Goal: Information Seeking & Learning: Check status

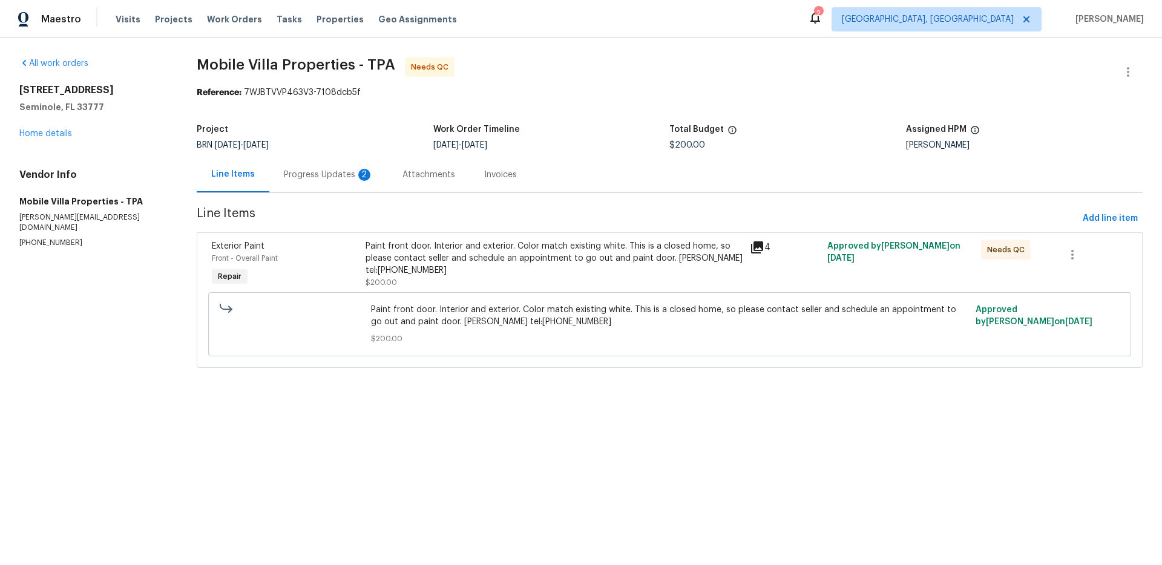
click at [366, 169] on div "Progress Updates 2" at bounding box center [329, 175] width 90 height 12
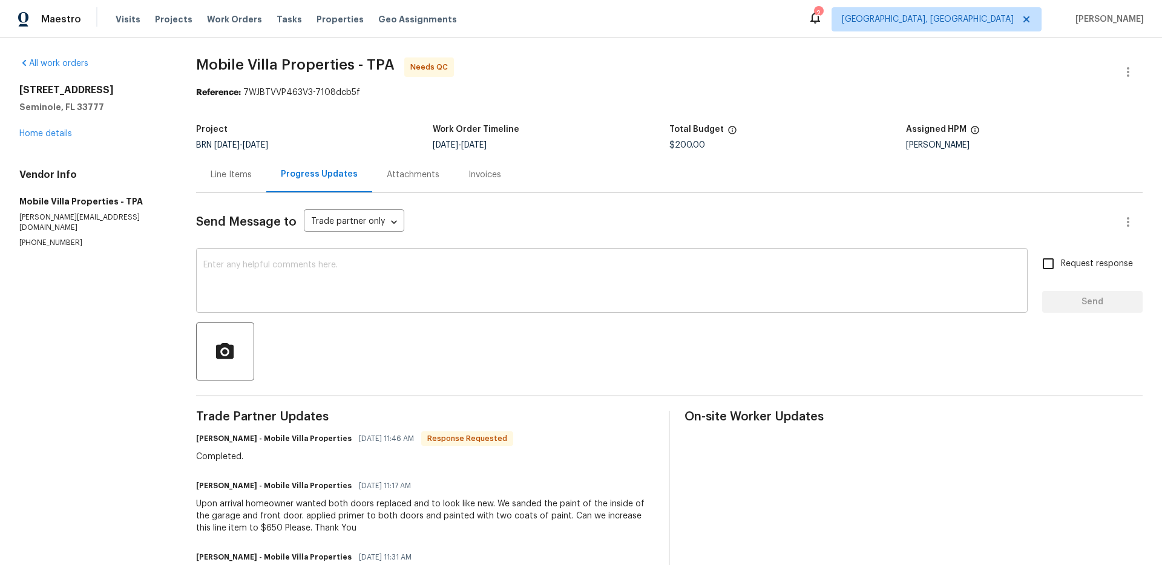
scroll to position [63, 0]
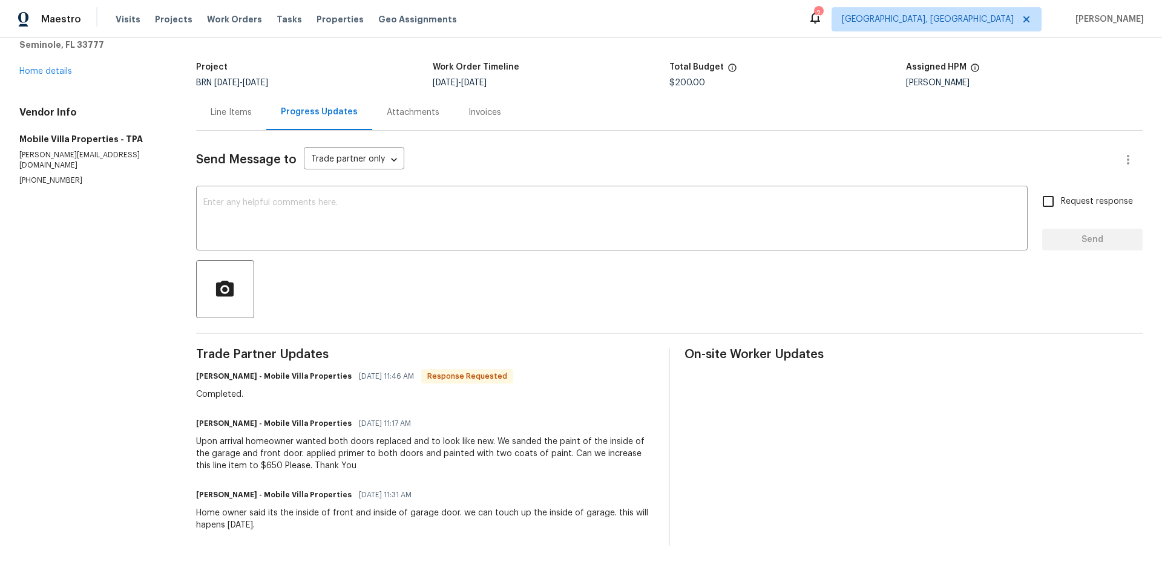
click at [230, 108] on div "Line Items" at bounding box center [231, 113] width 41 height 12
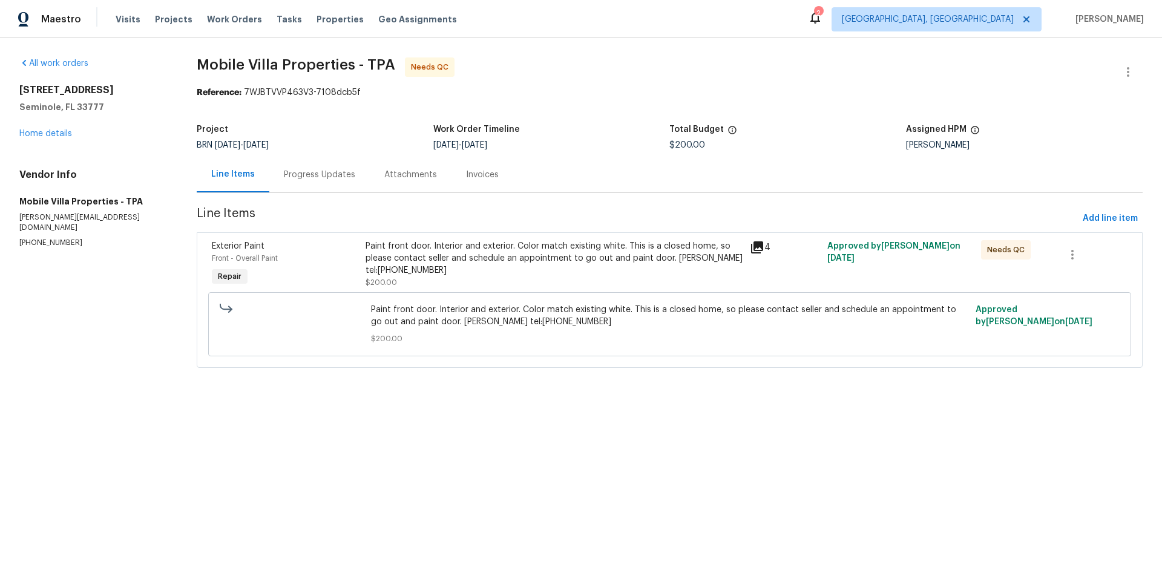
click at [723, 253] on div "Paint front door. Interior and exterior. Color match existing white. This is a …" at bounding box center [555, 258] width 378 height 36
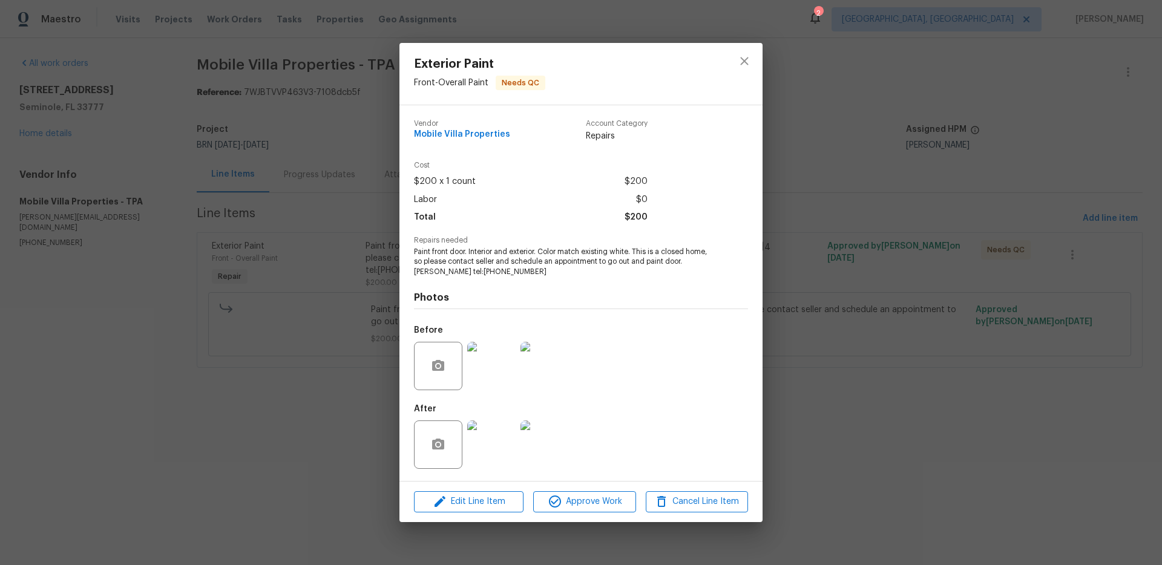
click at [502, 449] on img at bounding box center [491, 445] width 48 height 48
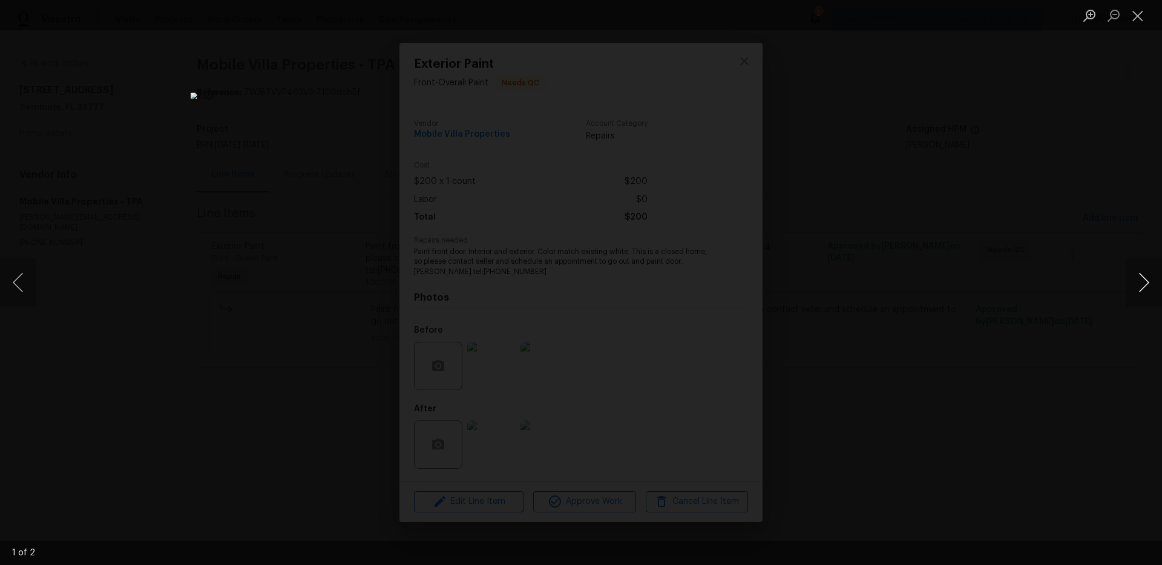
click at [1134, 281] on button "Next image" at bounding box center [1144, 282] width 36 height 48
click at [1025, 165] on div "Lightbox" at bounding box center [581, 282] width 1162 height 565
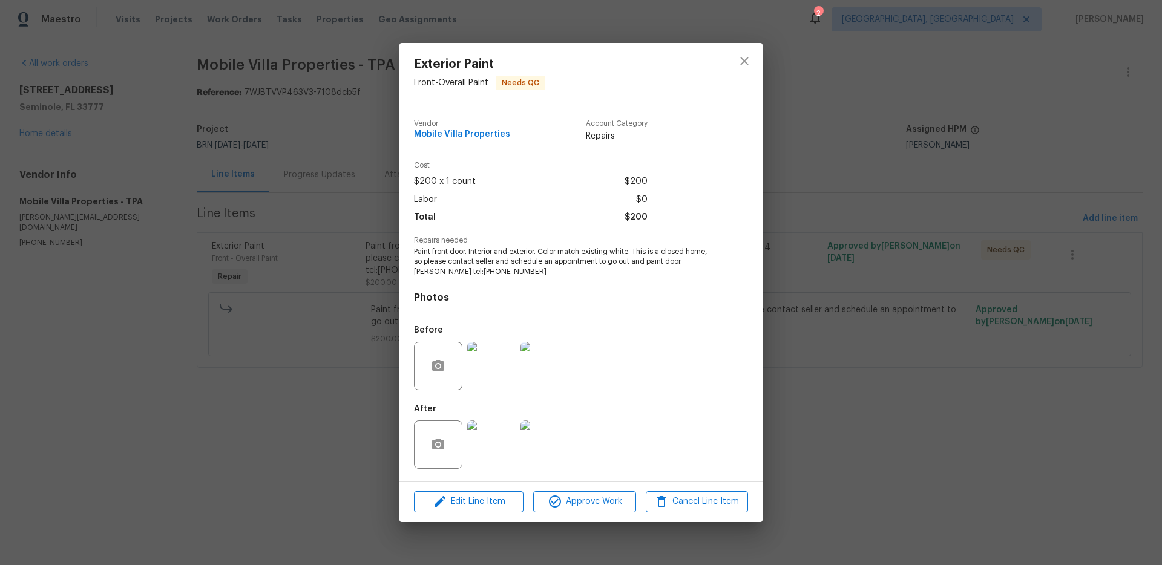
click at [496, 375] on img at bounding box center [491, 366] width 48 height 48
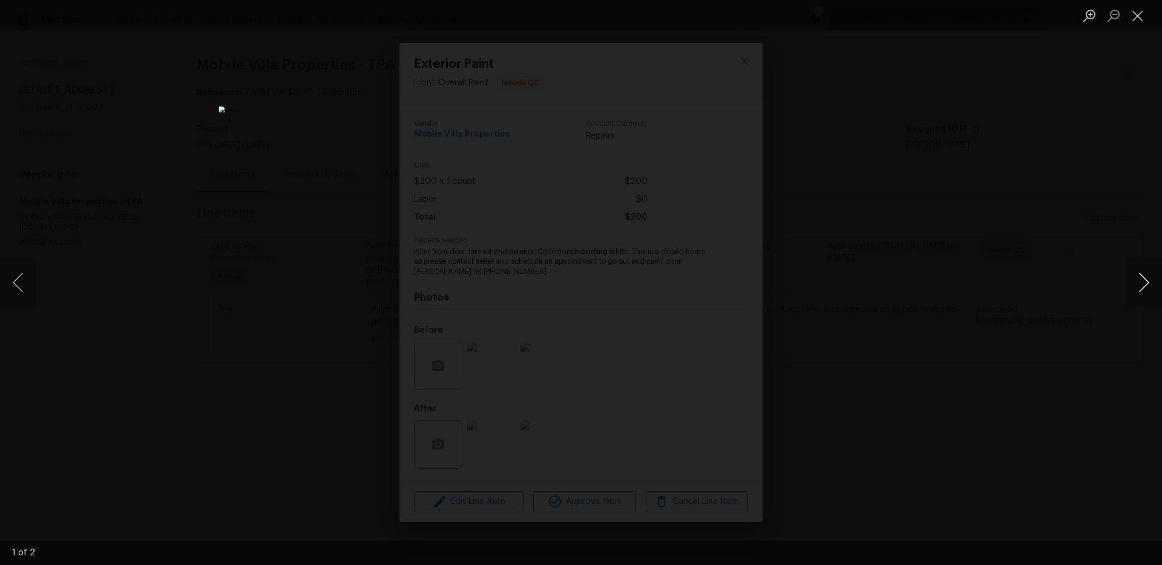
click at [1142, 280] on button "Next image" at bounding box center [1144, 282] width 36 height 48
click at [1082, 282] on div "Lightbox" at bounding box center [581, 282] width 1162 height 565
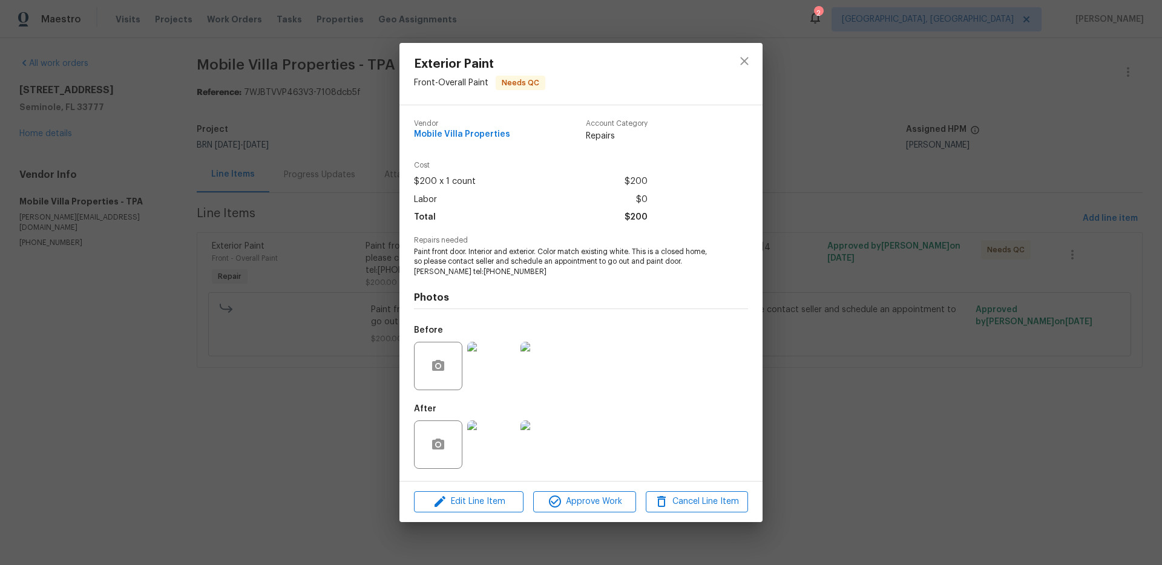
click at [436, 166] on span "Cost" at bounding box center [531, 166] width 234 height 8
drag, startPoint x: 339, startPoint y: 164, endPoint x: 602, endPoint y: 90, distance: 273.7
click at [339, 164] on div "Exterior Paint Front - Overall Paint Needs QC Vendor Mobile Villa Properties Ac…" at bounding box center [581, 282] width 1162 height 565
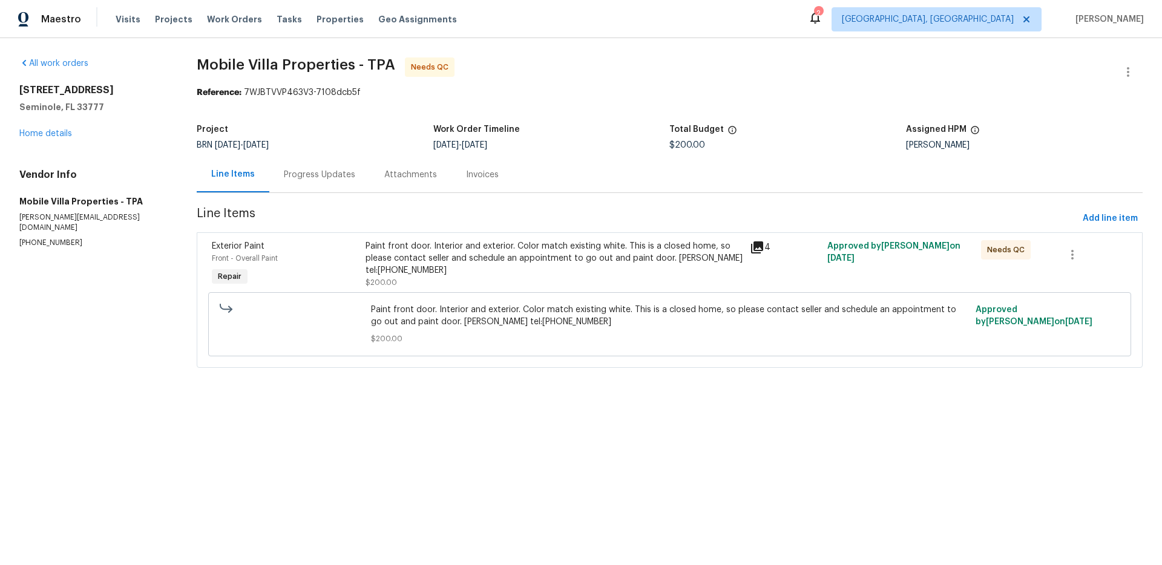
click at [341, 177] on div "Progress Updates" at bounding box center [319, 175] width 71 height 12
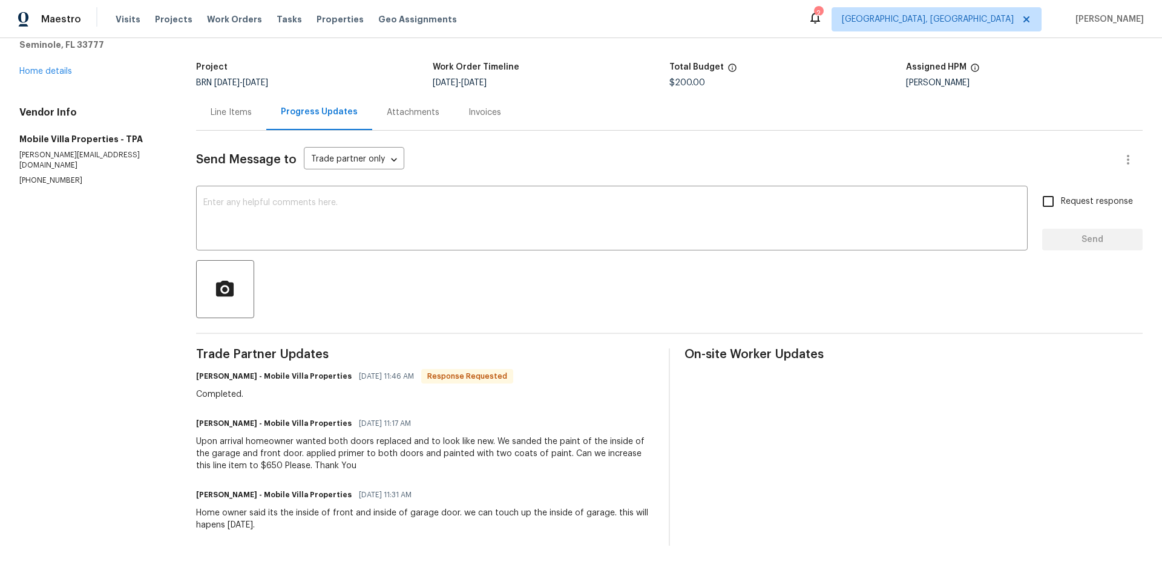
scroll to position [62, 0]
click at [394, 118] on div "Attachments" at bounding box center [413, 113] width 53 height 12
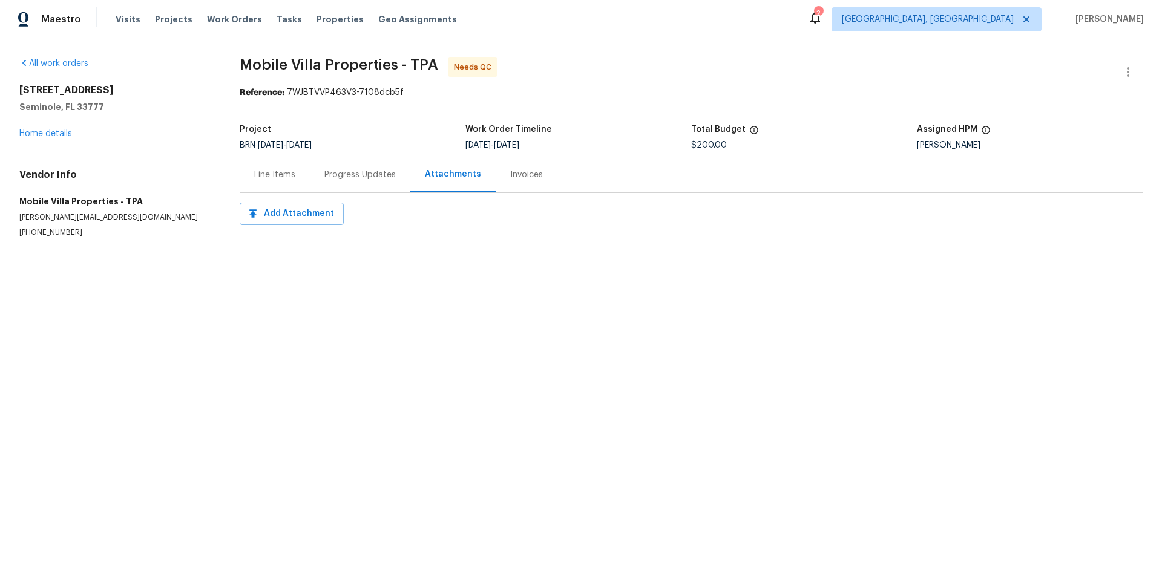
click at [257, 169] on div "Line Items" at bounding box center [274, 175] width 41 height 12
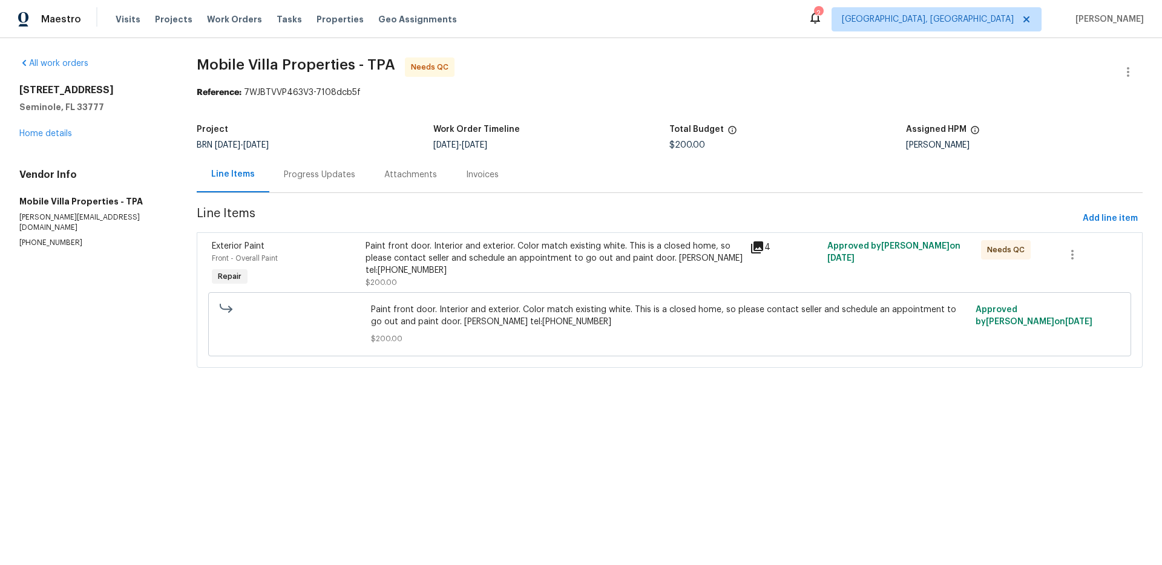
click at [297, 169] on div "Progress Updates" at bounding box center [319, 175] width 71 height 12
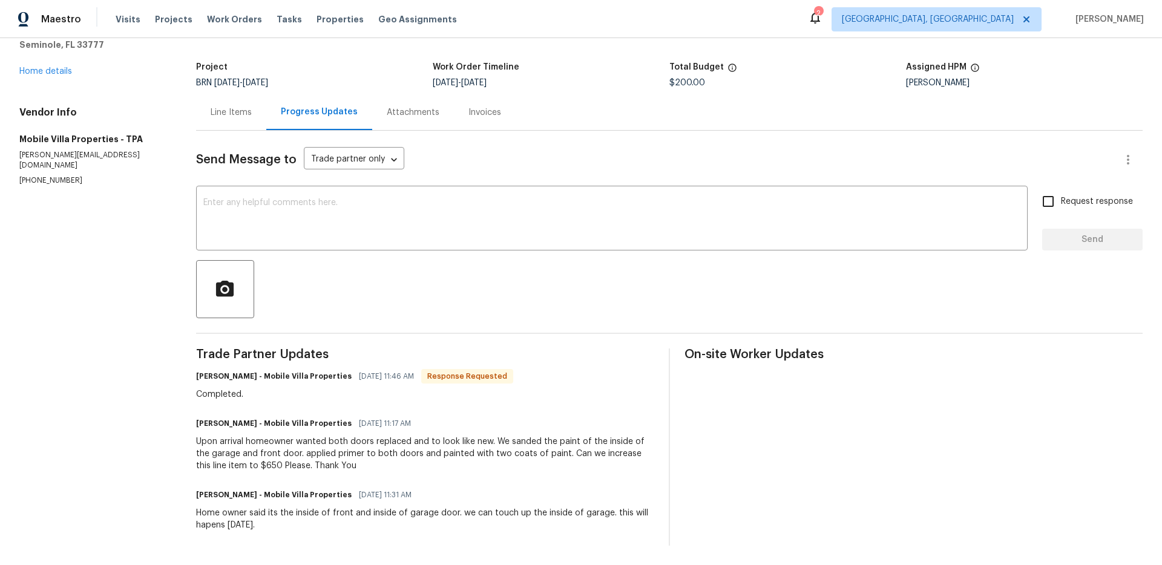
scroll to position [61, 0]
click at [242, 125] on div "Line Items" at bounding box center [231, 114] width 70 height 36
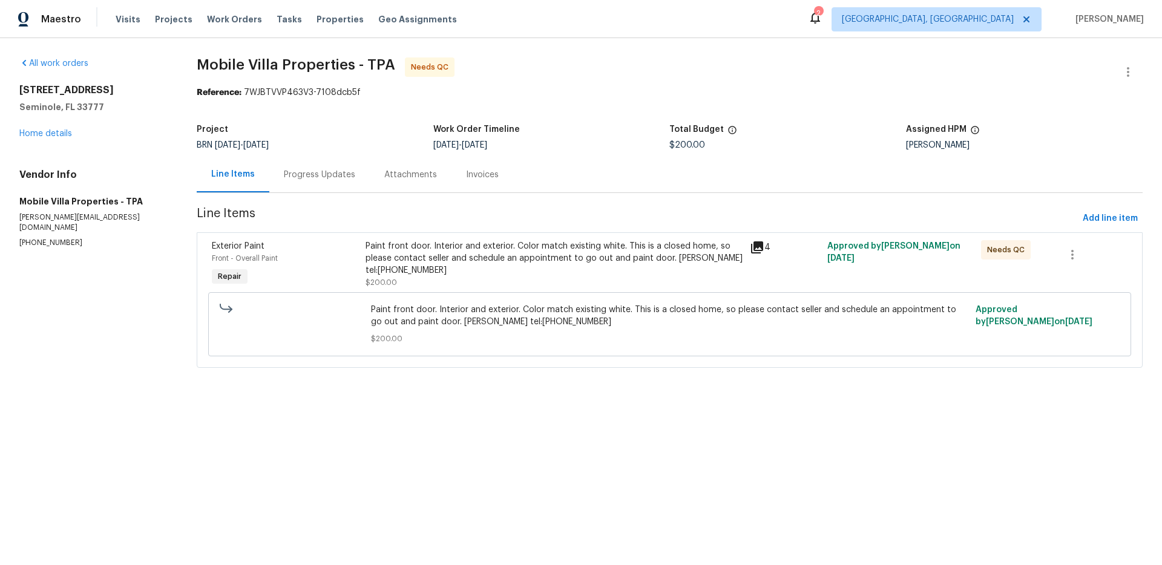
click at [324, 169] on div "Progress Updates" at bounding box center [319, 175] width 71 height 12
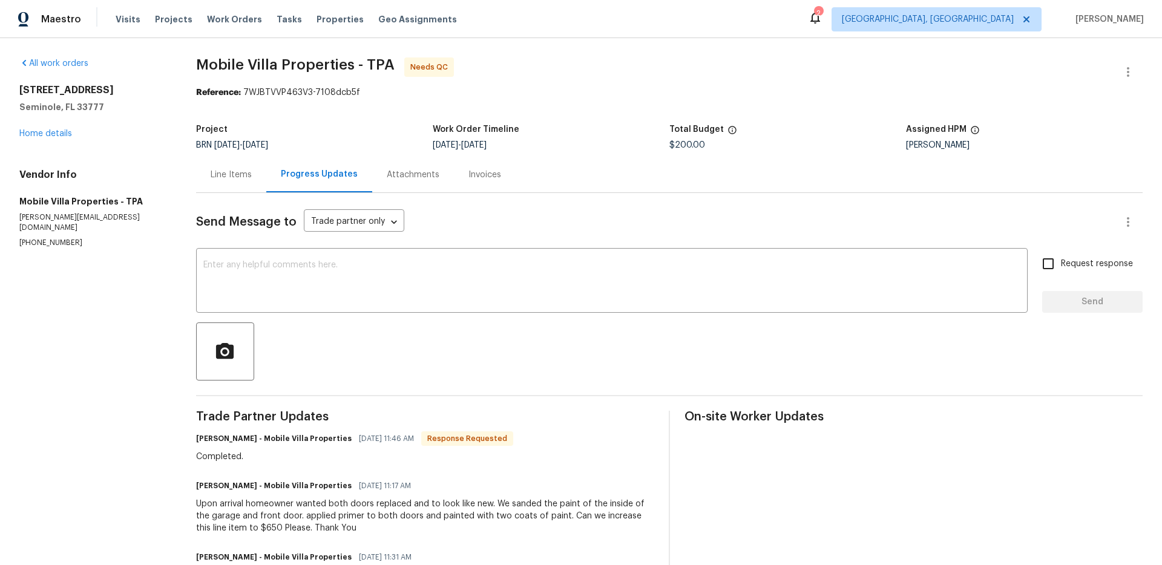
drag, startPoint x: 193, startPoint y: 182, endPoint x: 203, endPoint y: 181, distance: 10.4
click at [194, 182] on div "All work orders [STREET_ADDRESS] Home details Vendor Info Mobile Villa Properti…" at bounding box center [581, 333] width 1162 height 590
click at [229, 178] on div "Line Items" at bounding box center [231, 175] width 41 height 12
